Goal: Task Accomplishment & Management: Manage account settings

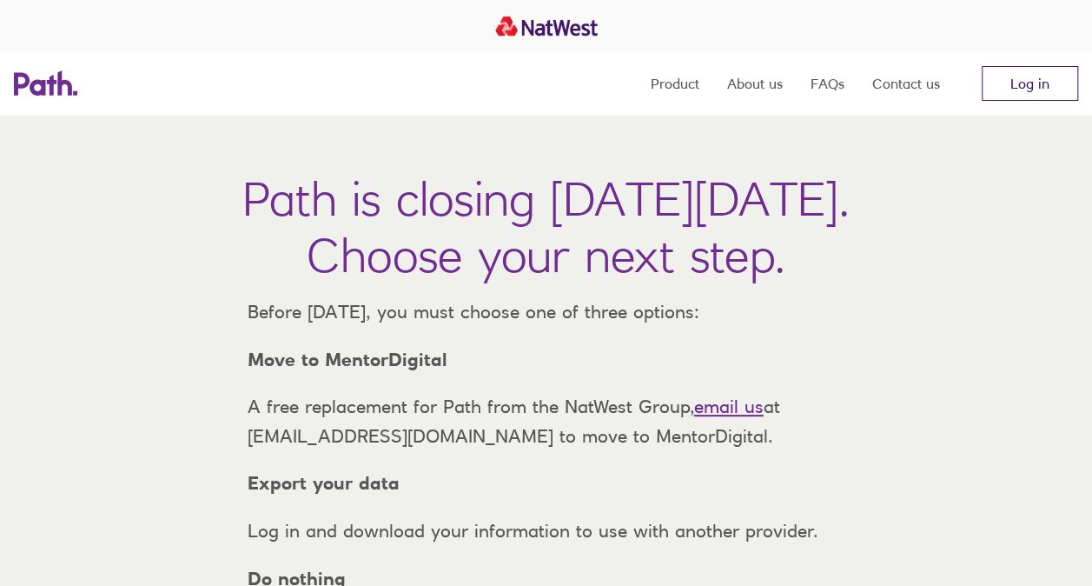
click at [1016, 96] on link "Log in" at bounding box center [1030, 83] width 96 height 35
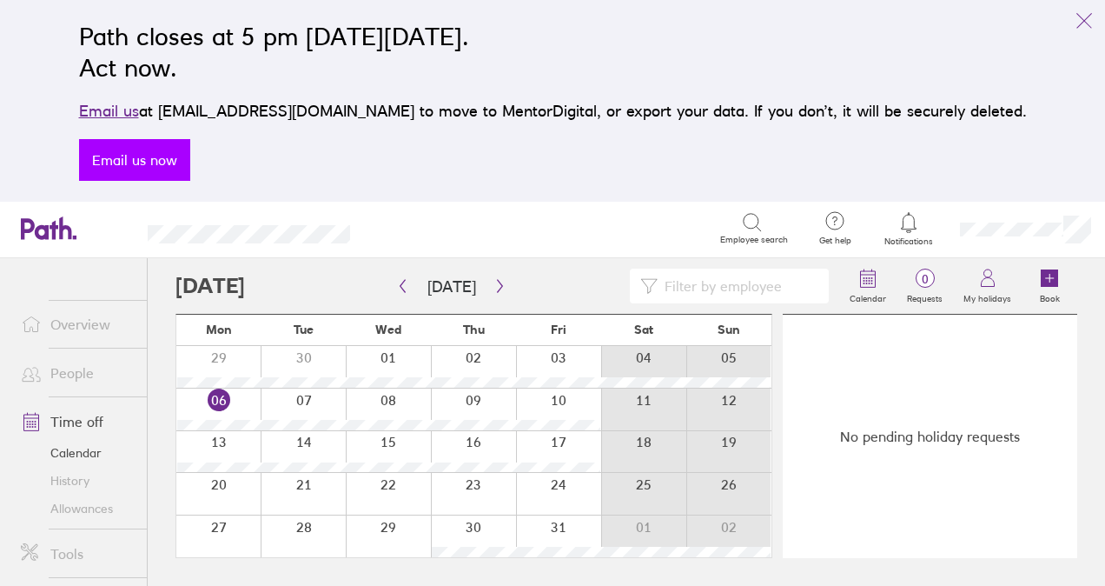
click at [190, 164] on link "Email us now" at bounding box center [134, 160] width 111 height 42
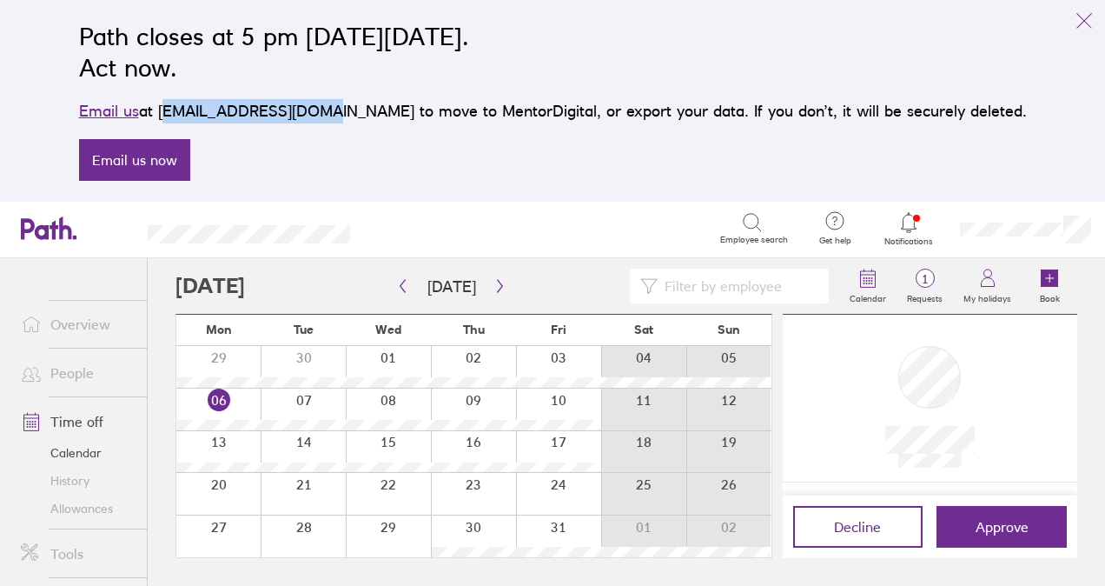
drag, startPoint x: 362, startPoint y: 115, endPoint x: 217, endPoint y: 107, distance: 145.3
click at [217, 107] on p "Email us at [EMAIL_ADDRESS][DOMAIN_NAME] to move to MentorDigital, or export yo…" at bounding box center [553, 111] width 948 height 24
copy p "[EMAIL_ADDRESS][DOMAIN_NAME]"
click at [901, 239] on span "Notifications" at bounding box center [909, 241] width 56 height 10
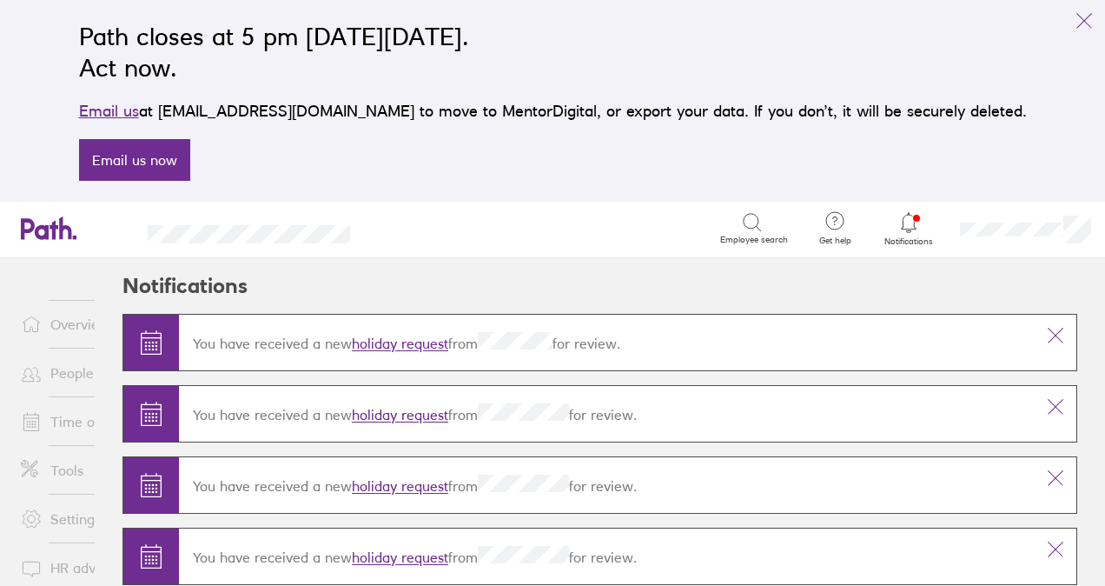
click at [434, 341] on link "holiday request" at bounding box center [400, 343] width 96 height 17
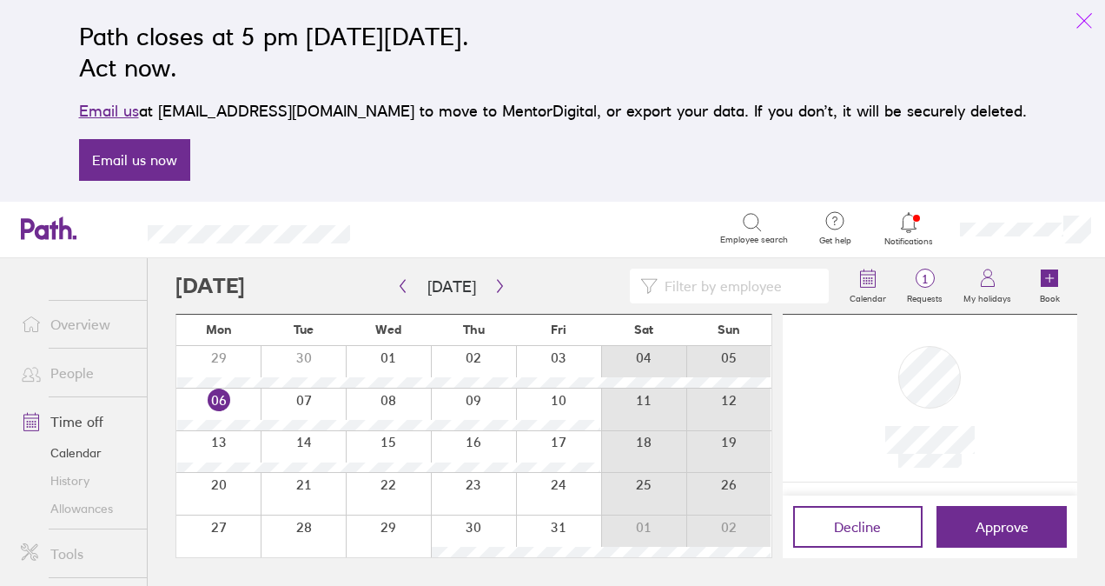
click at [1081, 22] on icon "link" at bounding box center [1084, 20] width 21 height 21
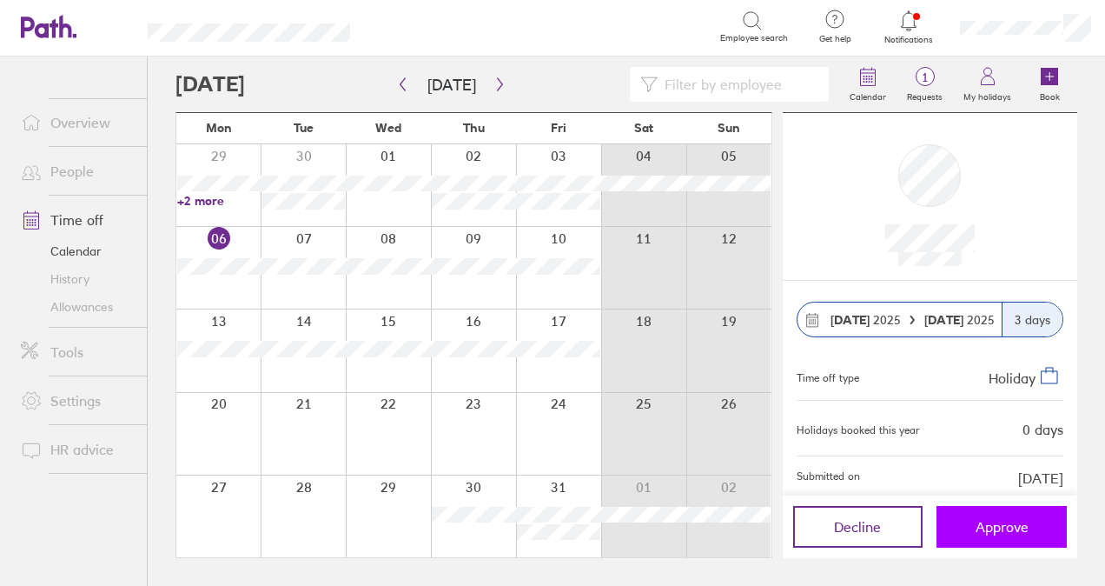
click at [983, 535] on button "Approve" at bounding box center [1002, 527] width 130 height 42
